Goal: Task Accomplishment & Management: Complete application form

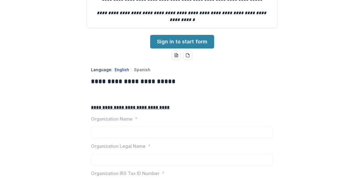
scroll to position [94, 0]
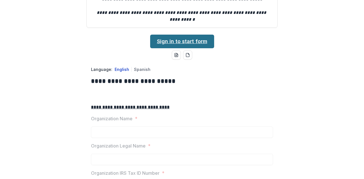
click at [165, 48] on link "Sign in to start form" at bounding box center [182, 42] width 64 height 14
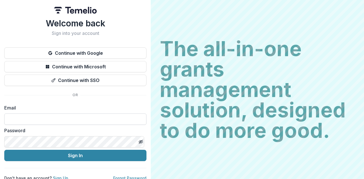
click at [54, 123] on input at bounding box center [75, 119] width 142 height 11
click at [40, 120] on input at bounding box center [75, 119] width 142 height 11
type input "**********"
click at [4, 150] on button "Sign In" at bounding box center [75, 155] width 142 height 11
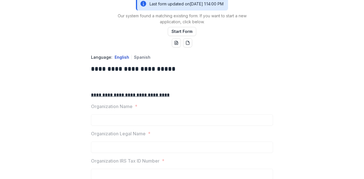
scroll to position [159, 0]
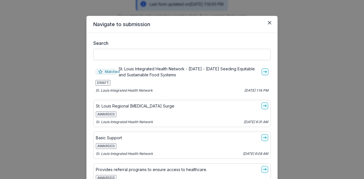
scroll to position [3, 0]
click at [262, 71] on link "go-to" at bounding box center [265, 71] width 7 height 7
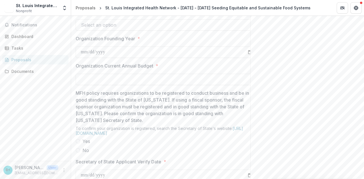
scroll to position [519, 0]
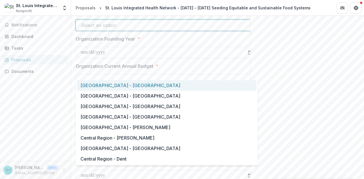
click at [136, 29] on div at bounding box center [161, 25] width 161 height 8
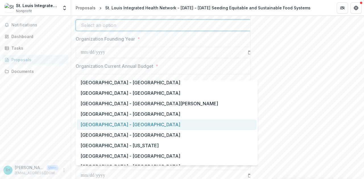
scroll to position [403, 0]
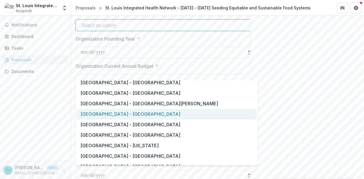
click at [131, 116] on div "Saint Louis Metropolitan Region - St. Louis City" at bounding box center [167, 114] width 180 height 11
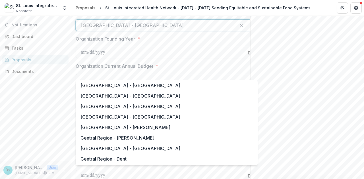
click at [206, 29] on div at bounding box center [156, 25] width 150 height 8
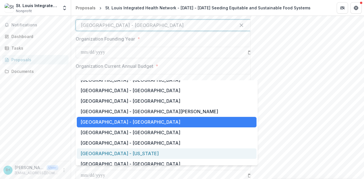
scroll to position [394, 0]
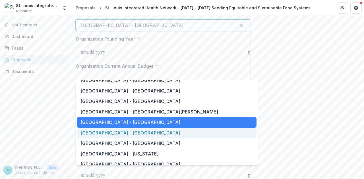
click at [154, 134] on div "Saint Louis Metropolitan Region - St. Louis County" at bounding box center [167, 133] width 180 height 11
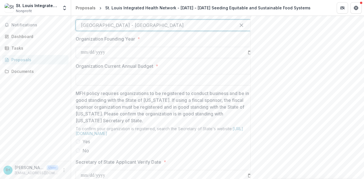
scroll to position [0, 14]
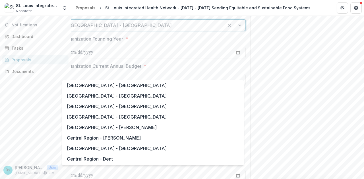
click at [238, 31] on div at bounding box center [235, 25] width 22 height 11
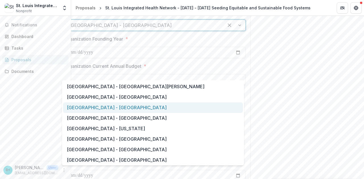
scroll to position [419, 0]
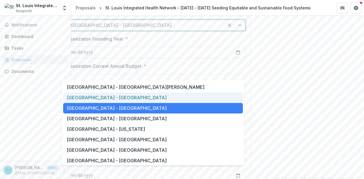
click at [121, 99] on div "Saint Louis Metropolitan Region - St. Louis City" at bounding box center [153, 98] width 180 height 11
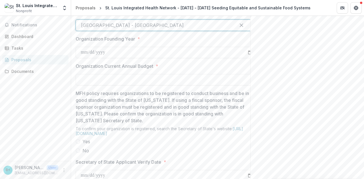
scroll to position [0, 0]
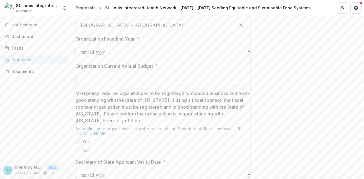
click at [116, 86] on input "Organization Current Annual Budget *" at bounding box center [166, 79] width 182 height 11
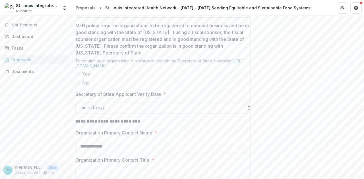
scroll to position [587, 0]
click at [85, 77] on span "Yes" at bounding box center [86, 73] width 8 height 7
type input "**"
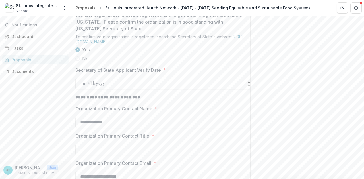
scroll to position [611, 0]
click at [96, 89] on input "Secretary of State Applicant Verify Date *" at bounding box center [166, 83] width 182 height 11
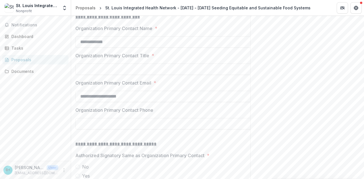
scroll to position [691, 0]
click at [92, 75] on input "Organization Primary Contact Title *" at bounding box center [166, 69] width 182 height 11
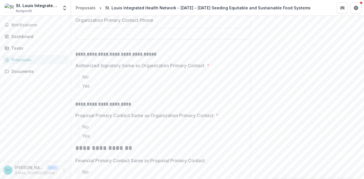
scroll to position [816, 0]
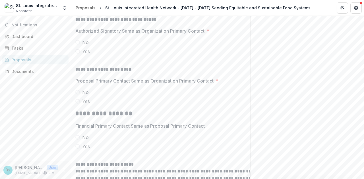
click at [85, 46] on span "No" at bounding box center [85, 42] width 7 height 7
type input "**********"
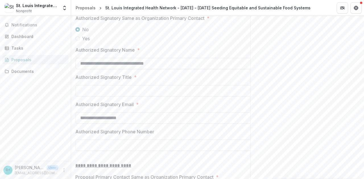
scroll to position [837, 0]
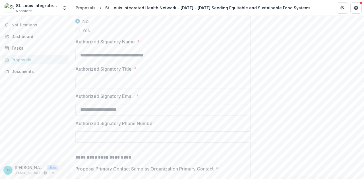
click at [85, 34] on span "Yes" at bounding box center [86, 30] width 8 height 7
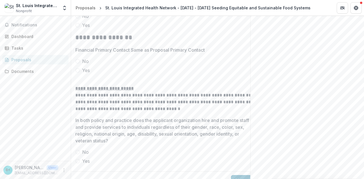
scroll to position [892, 0]
click at [84, 20] on span "No" at bounding box center [85, 16] width 7 height 7
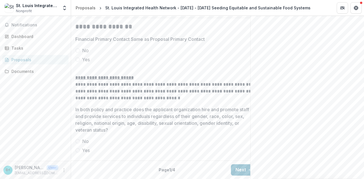
scroll to position [1040, 0]
click at [85, 63] on span "Yes" at bounding box center [86, 59] width 8 height 7
click at [84, 147] on span "Yes" at bounding box center [86, 150] width 8 height 7
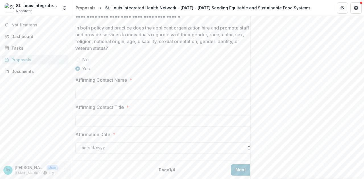
scroll to position [1106, 0]
click at [92, 99] on input "Affirming Contact Name *" at bounding box center [166, 93] width 182 height 11
click at [91, 52] on p "In both policy and practice does the applicant organization hire and promote st…" at bounding box center [162, 37] width 174 height 27
click at [105, 88] on input "Affirming Contact Name *" at bounding box center [166, 93] width 182 height 11
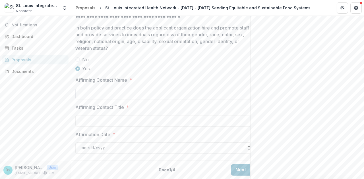
type input "**********"
click at [121, 117] on input "Affirming Contact Title *" at bounding box center [166, 120] width 182 height 11
type input "**********"
click at [113, 144] on input "Affirmation Date *" at bounding box center [166, 148] width 182 height 11
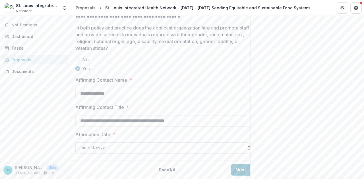
type input "**********"
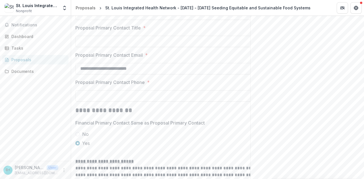
scroll to position [928, 0]
click at [103, 20] on input "Proposal Primary Contact Name *" at bounding box center [166, 14] width 182 height 11
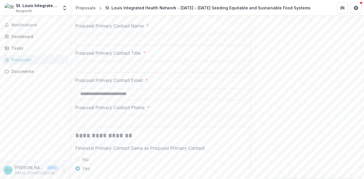
click at [90, 45] on input "Proposal Primary Contact Name *" at bounding box center [166, 39] width 182 height 11
type input "**********"
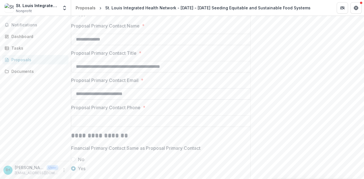
type input "**********"
click at [103, 100] on input "**********" at bounding box center [162, 93] width 182 height 11
type input "**********"
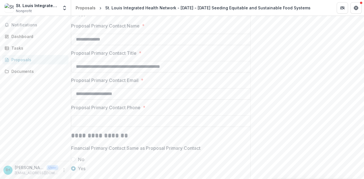
click at [99, 127] on input "Proposal Primary Contact Phone *" at bounding box center [162, 121] width 182 height 11
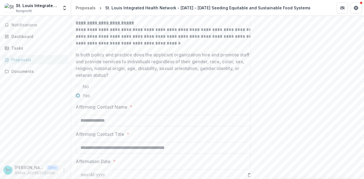
scroll to position [1145, 0]
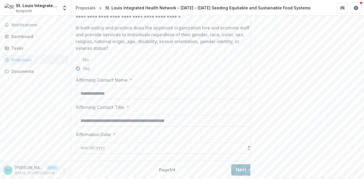
type input "**********"
click at [241, 166] on button "Next" at bounding box center [244, 170] width 26 height 11
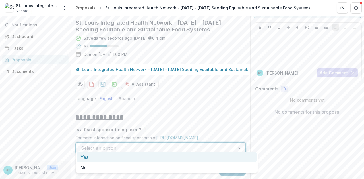
click at [154, 146] on div at bounding box center [155, 148] width 149 height 8
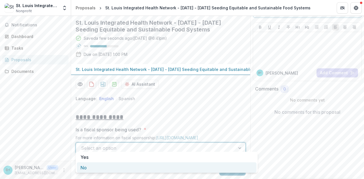
click at [131, 166] on div "No" at bounding box center [167, 168] width 180 height 11
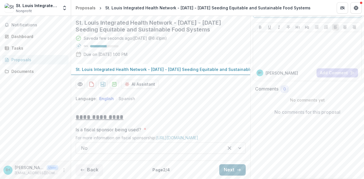
click at [242, 167] on button "Next" at bounding box center [232, 170] width 26 height 11
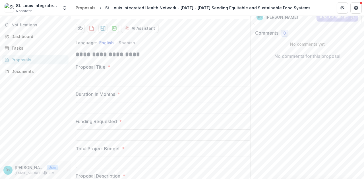
click at [146, 86] on input "Proposal Title *" at bounding box center [167, 80] width 182 height 11
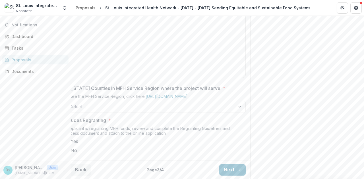
scroll to position [0, 0]
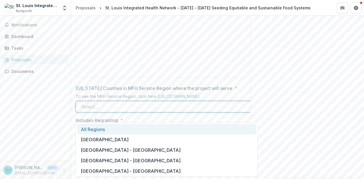
click at [112, 111] on div at bounding box center [161, 107] width 161 height 8
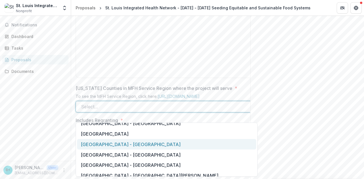
scroll to position [403, 0]
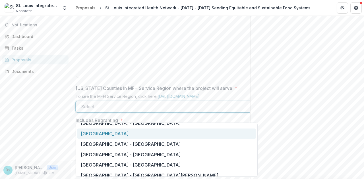
click at [109, 136] on div "Saint Louis Metropolitan Region" at bounding box center [166, 134] width 179 height 11
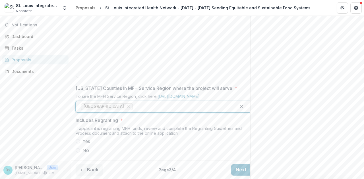
scroll to position [353, 0]
click at [84, 147] on span "No" at bounding box center [85, 150] width 7 height 7
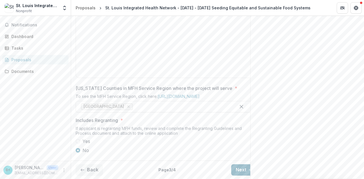
click at [240, 168] on button "Next" at bounding box center [244, 170] width 26 height 11
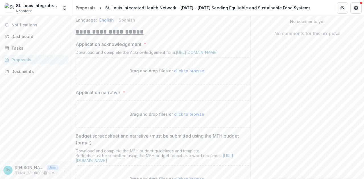
scroll to position [115, 0]
click at [176, 55] on link "https://mffh.org/wordpress/wp-content/uploads/2018/06/MFH-Grant-Acknowledgement…" at bounding box center [197, 52] width 42 height 5
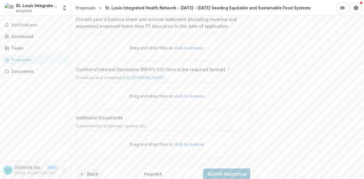
scroll to position [555, 0]
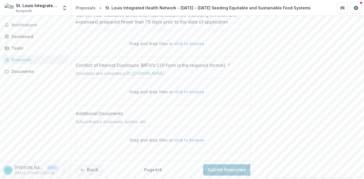
click at [189, 94] on span "click to browse" at bounding box center [189, 92] width 30 height 5
type input "**********"
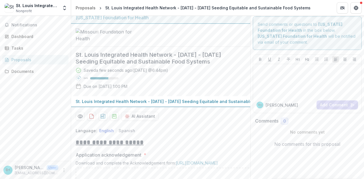
scroll to position [0, 0]
